Goal: Transaction & Acquisition: Purchase product/service

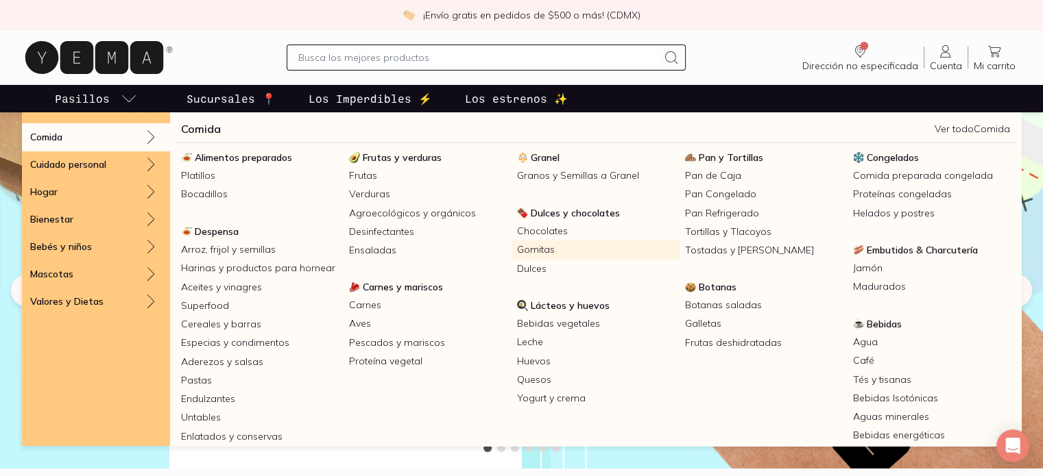
click at [537, 248] on link "Gomitas" at bounding box center [595, 250] width 168 height 19
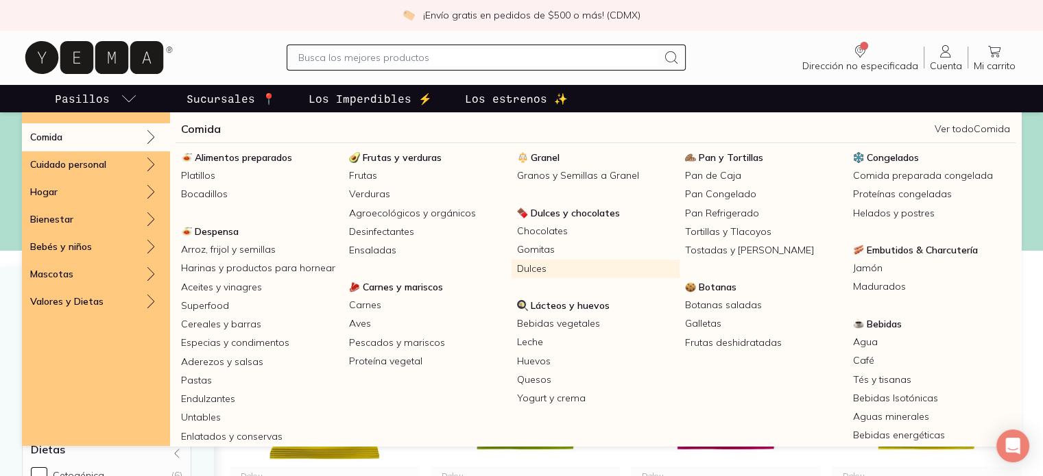
click at [535, 271] on link "Dulces" at bounding box center [595, 269] width 168 height 19
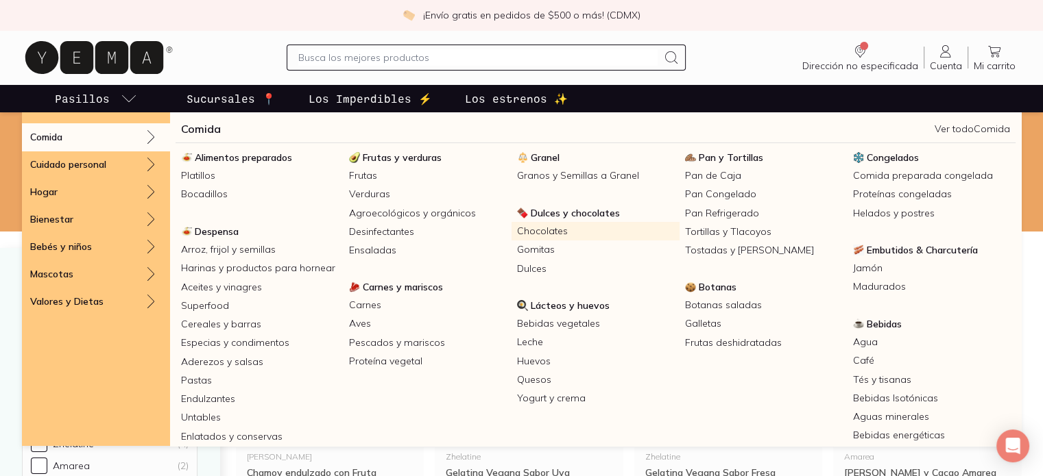
click at [548, 227] on link "Chocolates" at bounding box center [595, 231] width 168 height 19
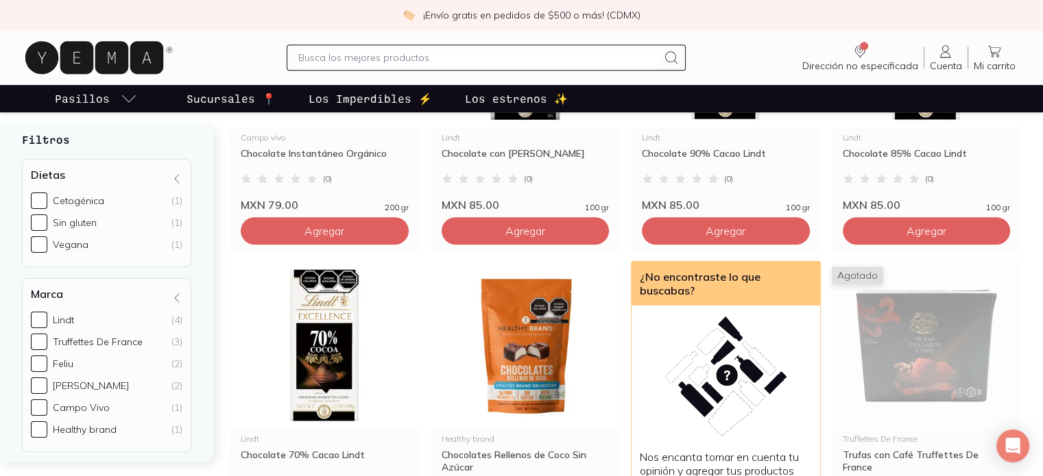
scroll to position [617, 0]
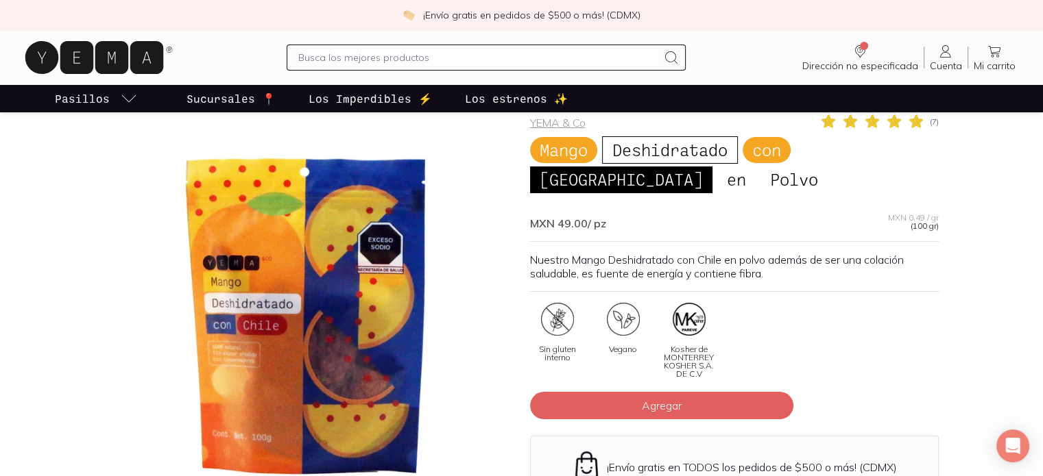
scroll to position [69, 0]
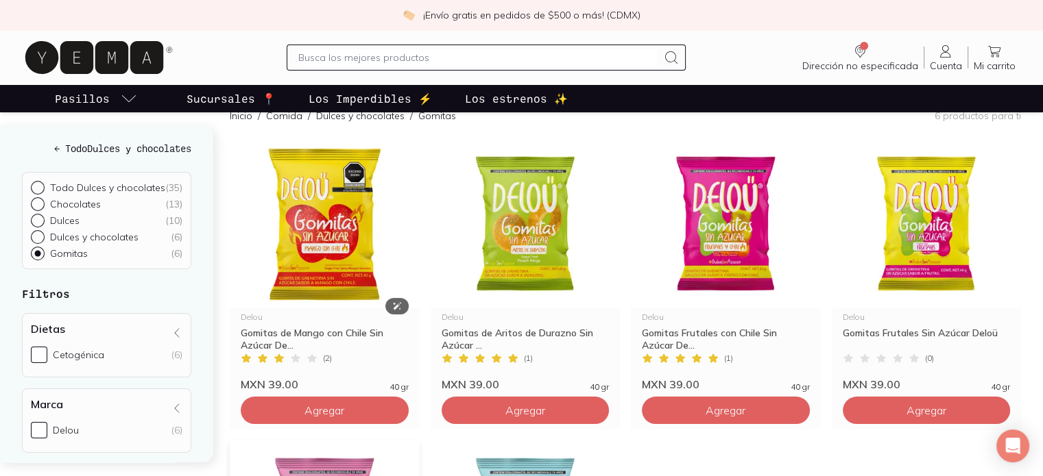
scroll to position [144, 0]
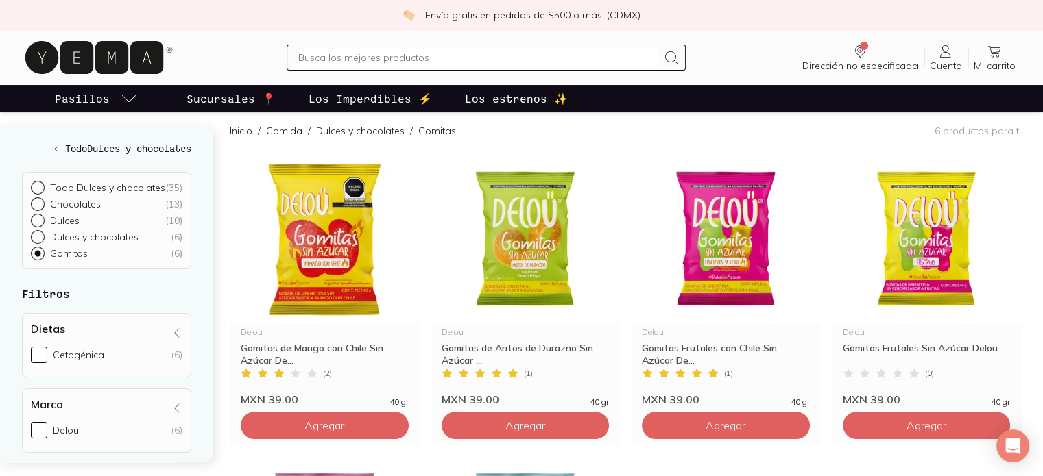
click at [71, 186] on p "Todo Dulces y chocolates" at bounding box center [107, 188] width 115 height 12
click at [42, 186] on input "Todo Dulces y chocolates ( 35 )" at bounding box center [36, 186] width 11 height 11
radio input "true"
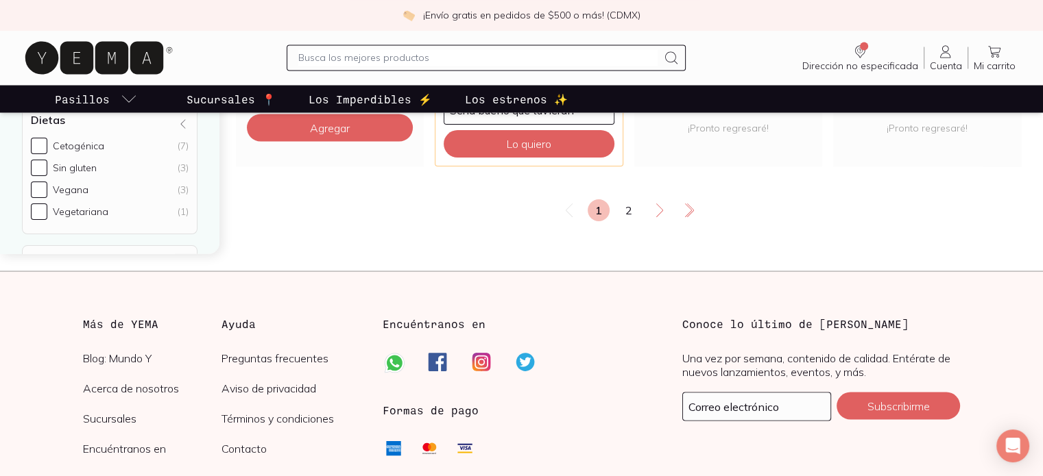
scroll to position [2536, 0]
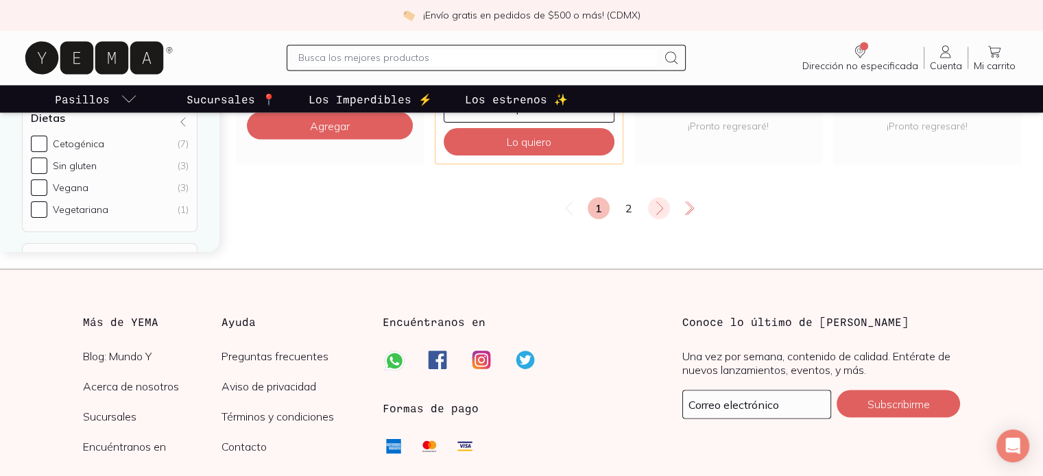
click at [661, 202] on icon at bounding box center [659, 208] width 16 height 16
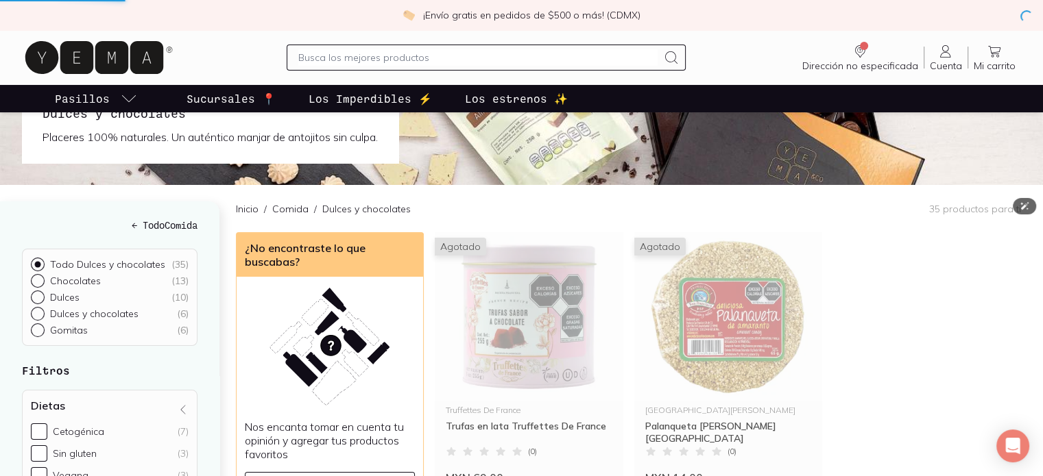
scroll to position [137, 0]
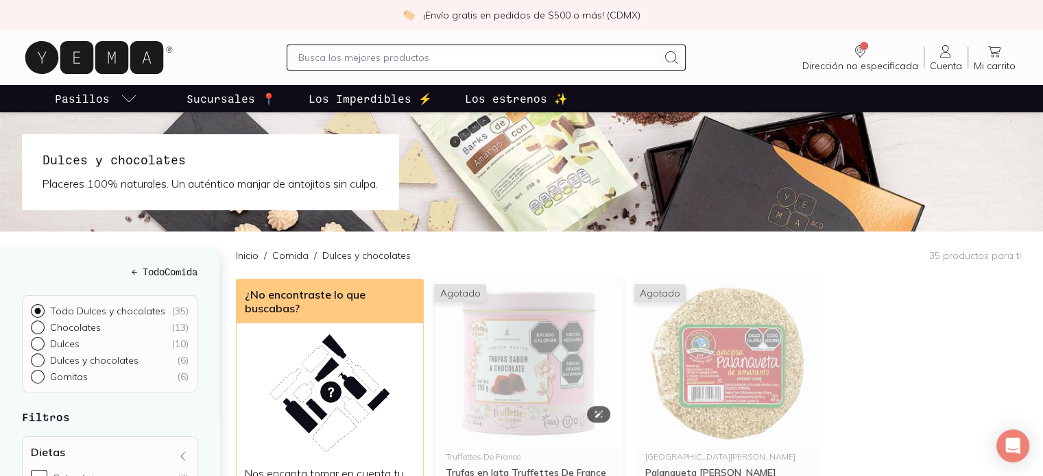
scroll to position [69, 0]
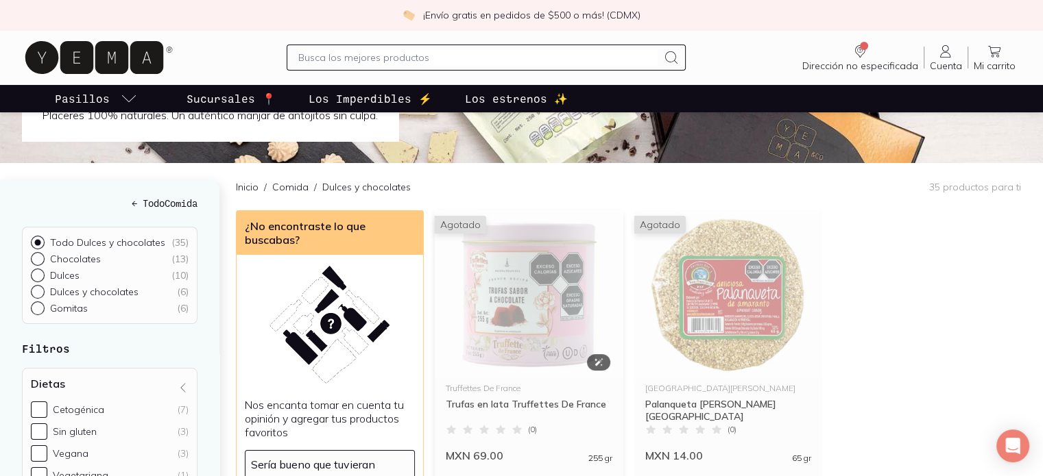
click at [485, 306] on img at bounding box center [529, 294] width 188 height 169
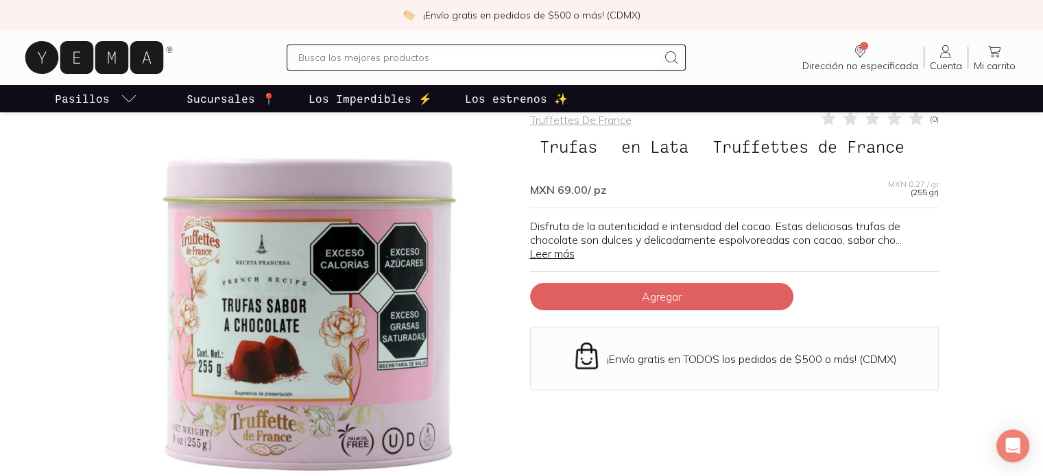
scroll to position [69, 0]
